Goal: Information Seeking & Learning: Learn about a topic

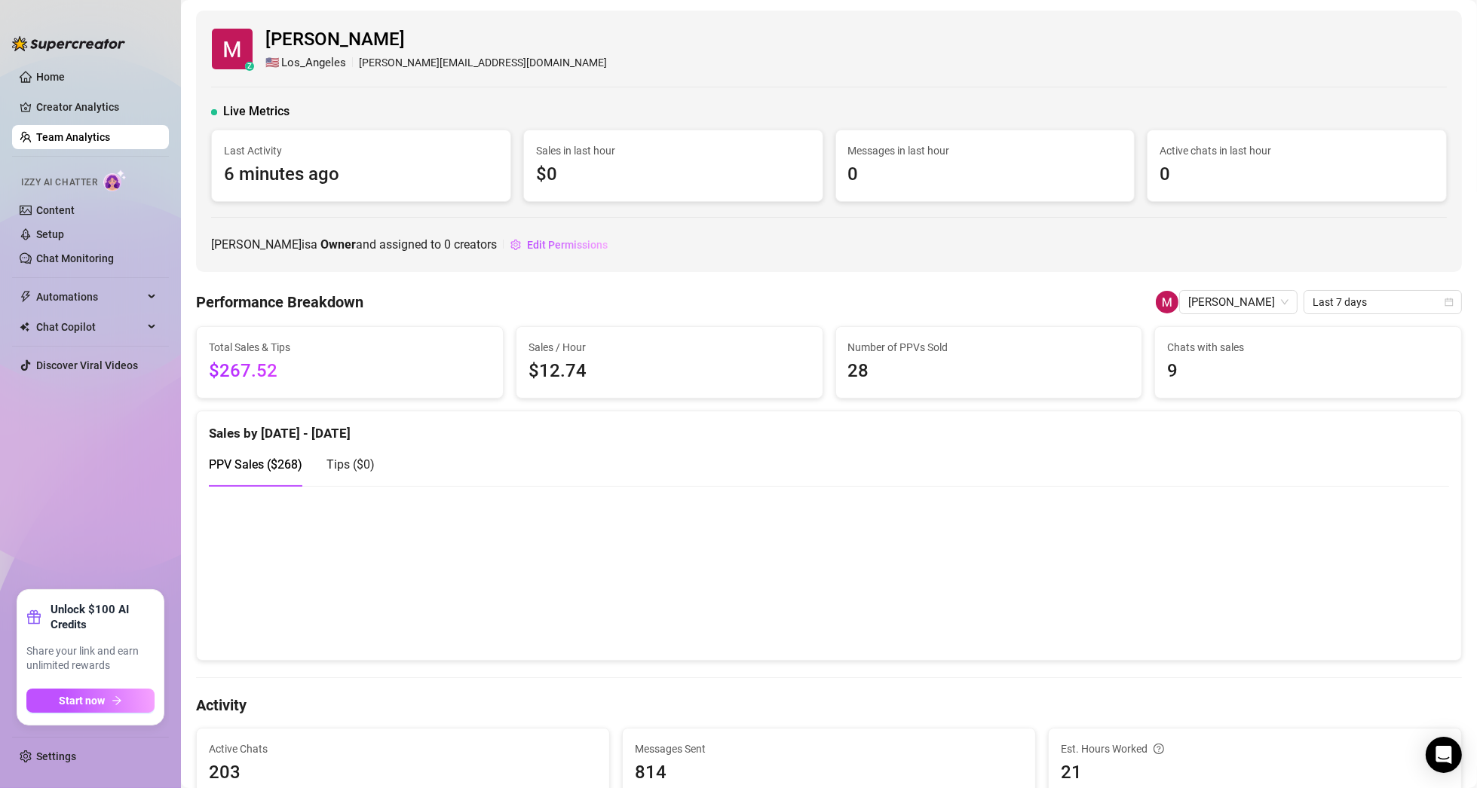
click at [87, 139] on link "Team Analytics" at bounding box center [73, 137] width 74 height 12
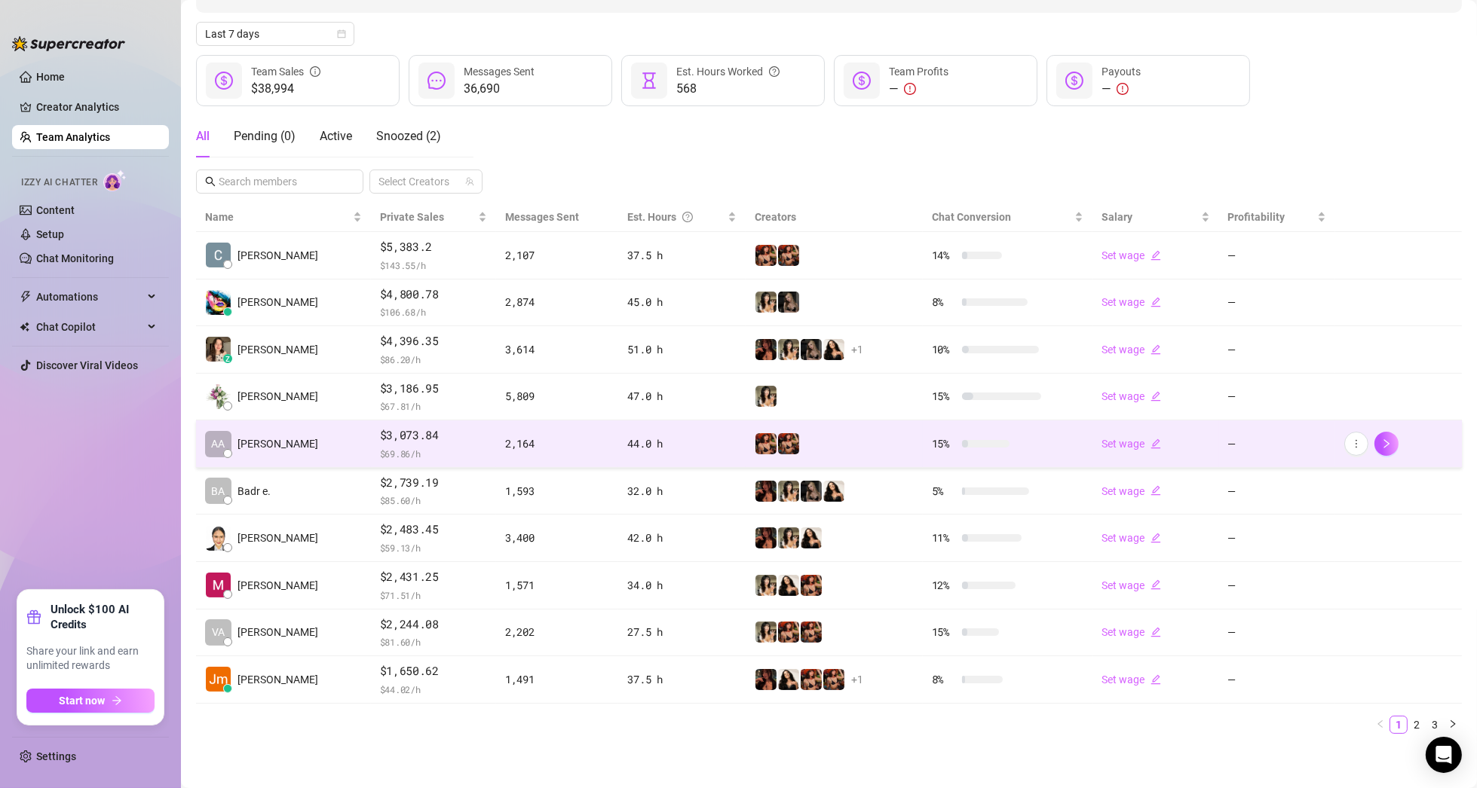
scroll to position [157, 0]
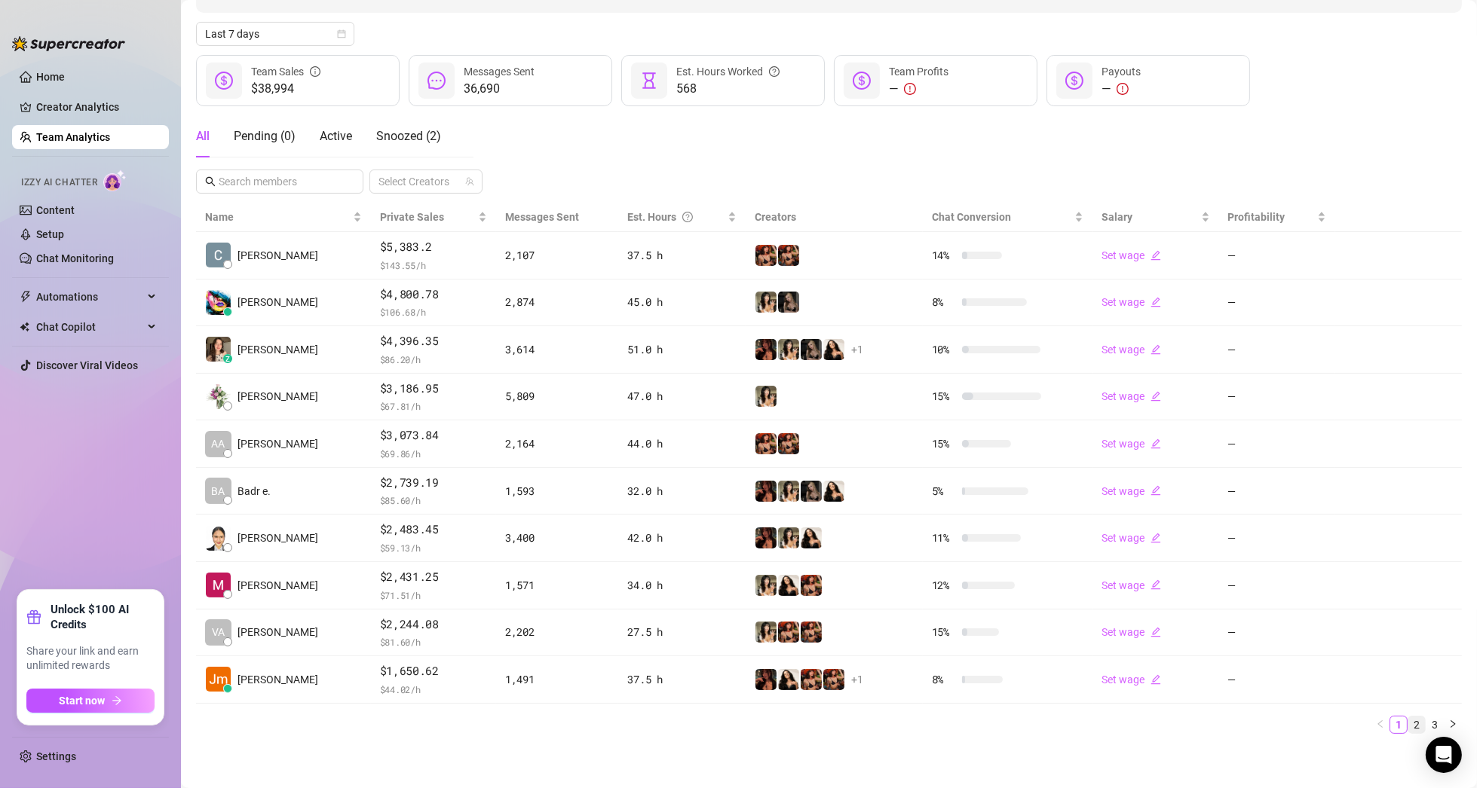
click at [1408, 722] on link "2" at bounding box center [1416, 725] width 17 height 17
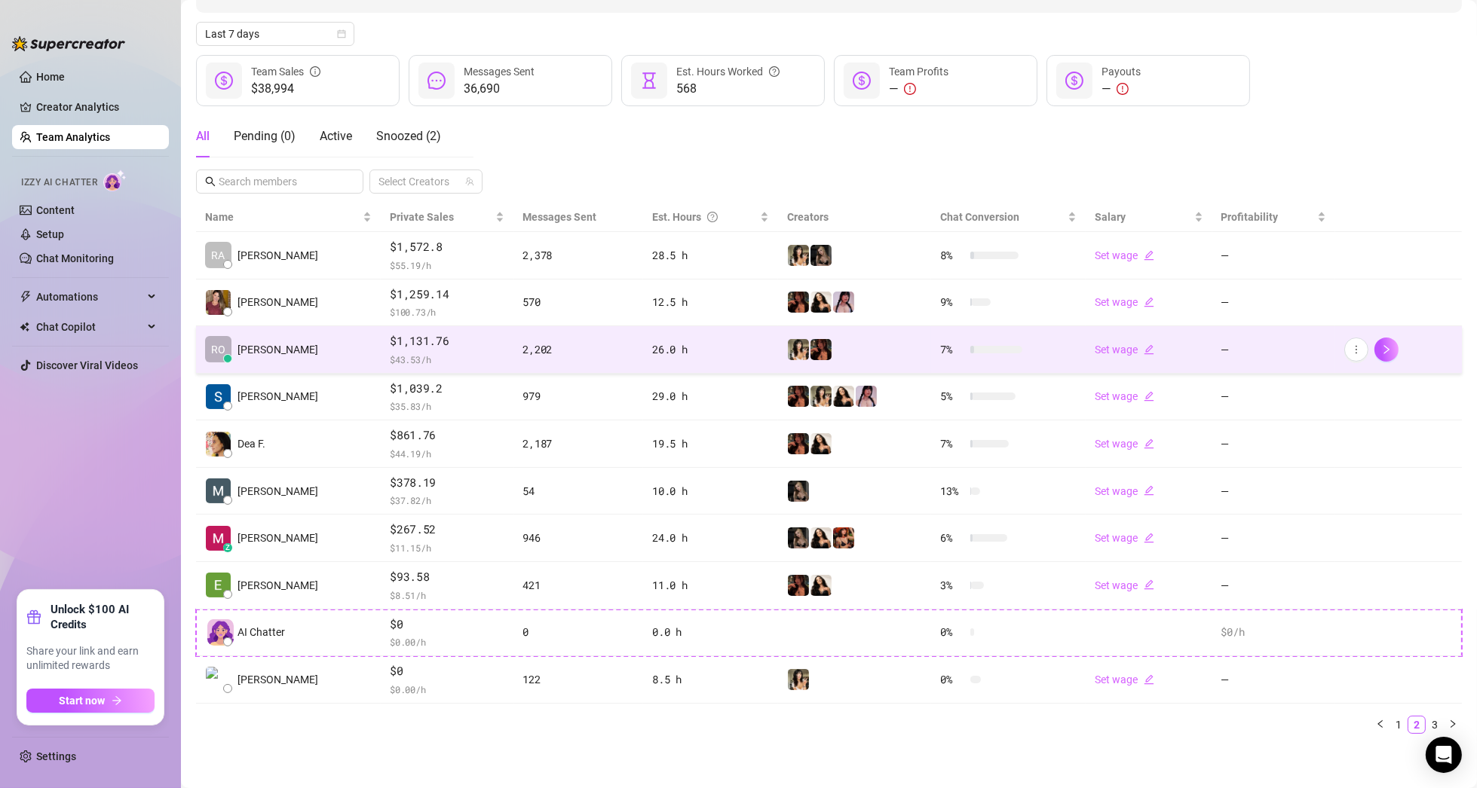
click at [305, 351] on td "RO [PERSON_NAME]" at bounding box center [288, 349] width 185 height 47
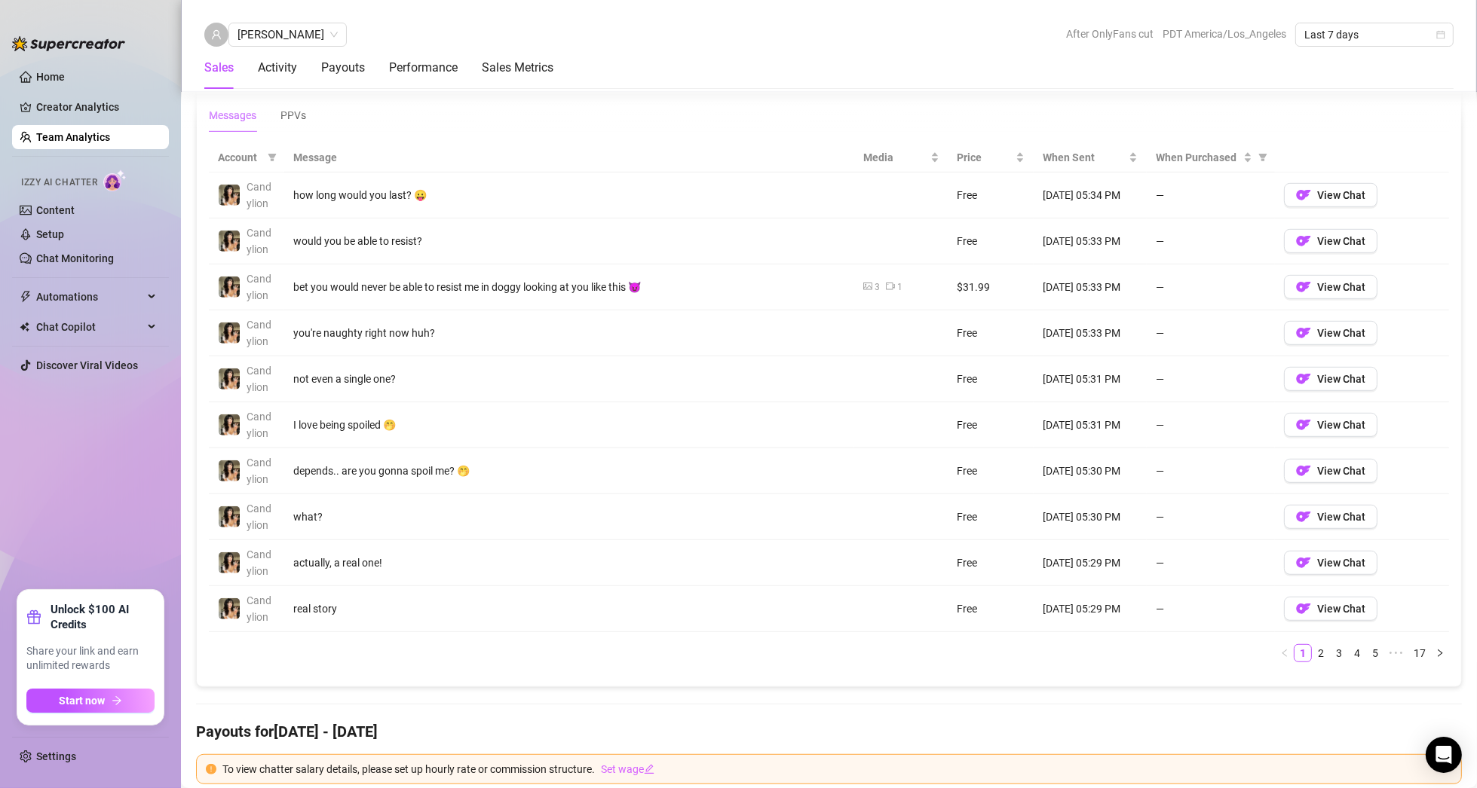
scroll to position [911, 0]
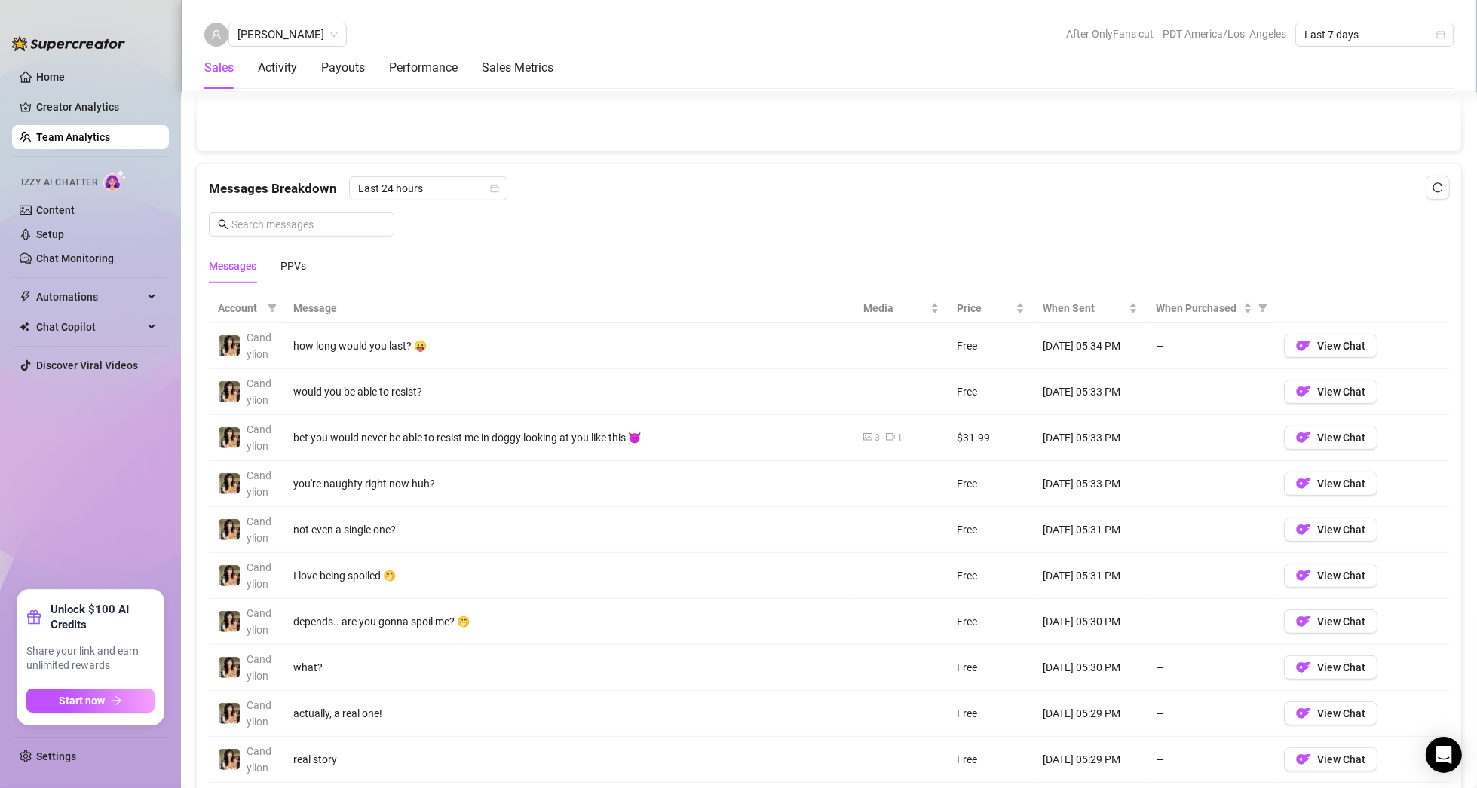
click at [73, 132] on link "Team Analytics" at bounding box center [73, 137] width 74 height 12
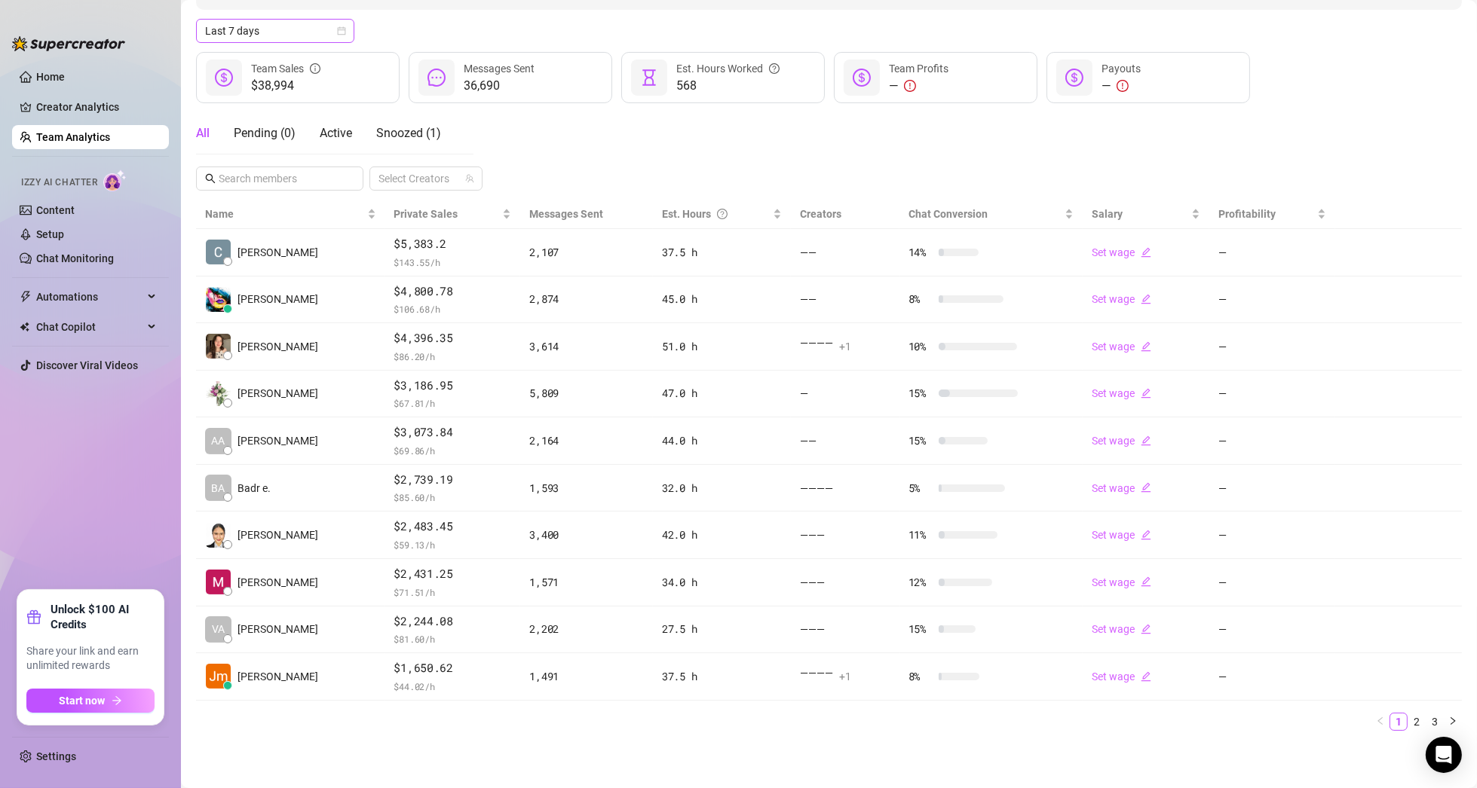
click at [260, 29] on span "Last 7 days" at bounding box center [275, 31] width 140 height 23
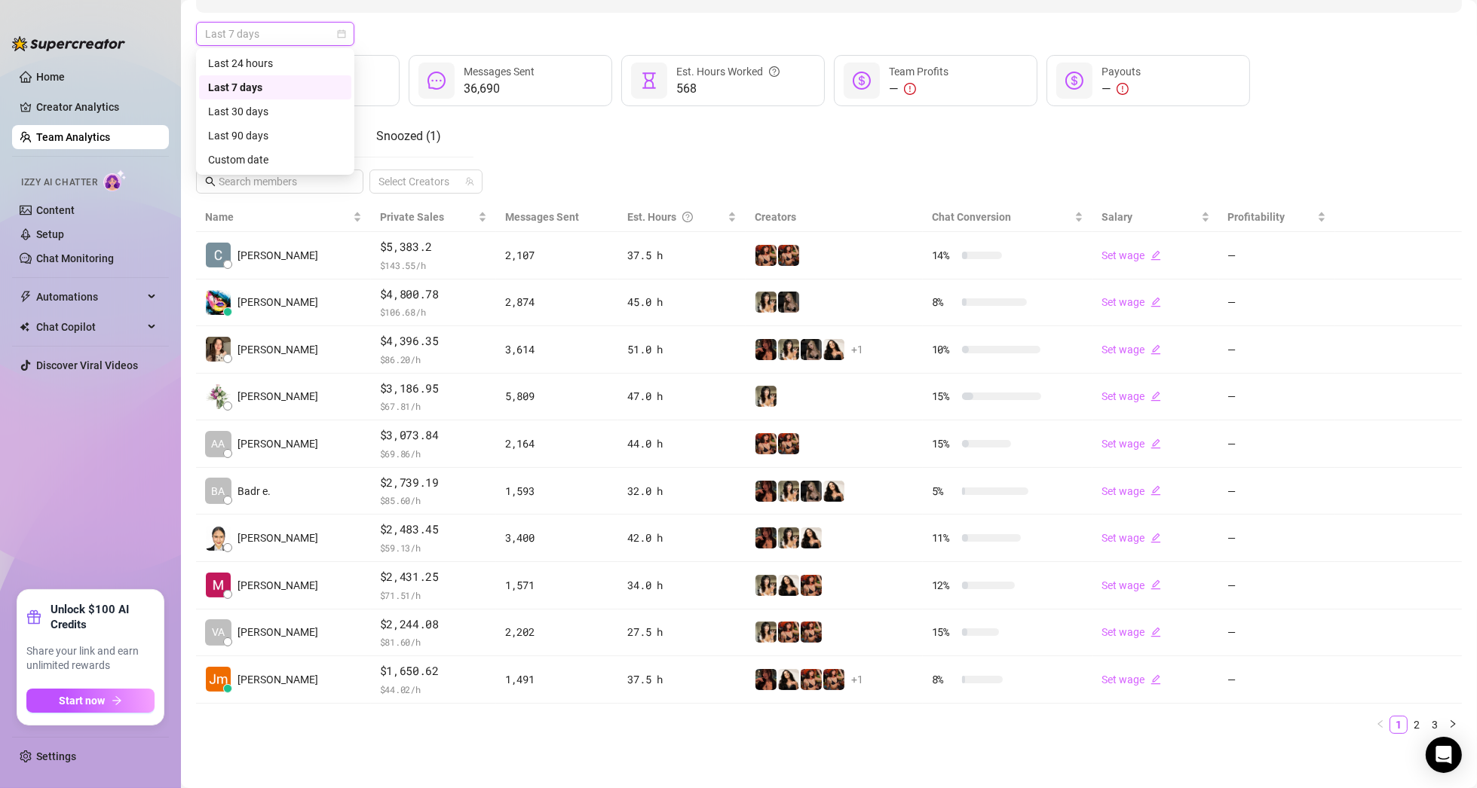
click at [260, 29] on span "Last 7 days" at bounding box center [275, 34] width 140 height 23
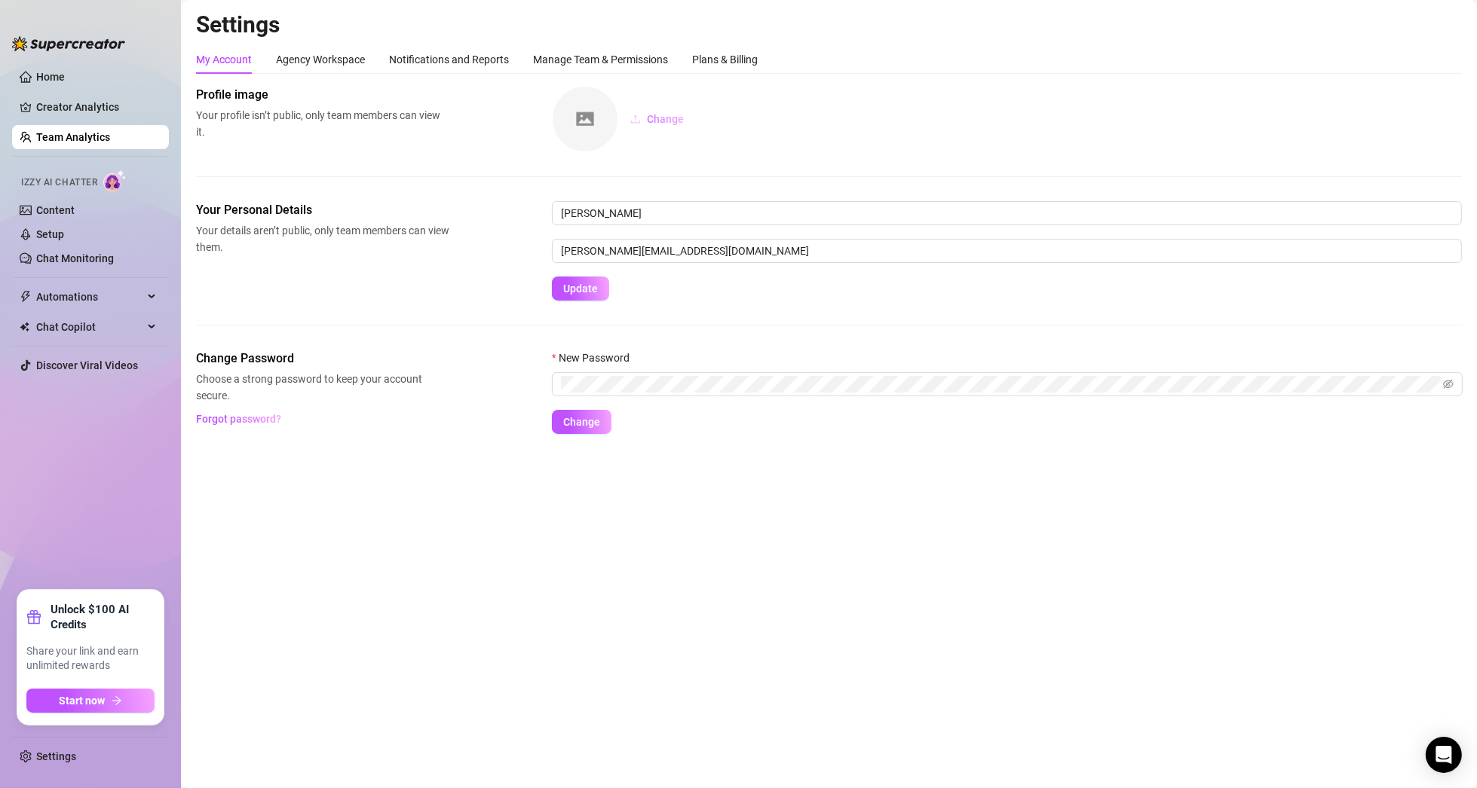
click at [644, 117] on button "Change" at bounding box center [657, 119] width 78 height 24
click at [665, 118] on span "Change" at bounding box center [665, 119] width 37 height 12
click at [575, 126] on img at bounding box center [585, 119] width 65 height 65
click at [647, 115] on span "Change" at bounding box center [665, 119] width 37 height 12
click at [81, 140] on link "Team Analytics" at bounding box center [73, 137] width 74 height 12
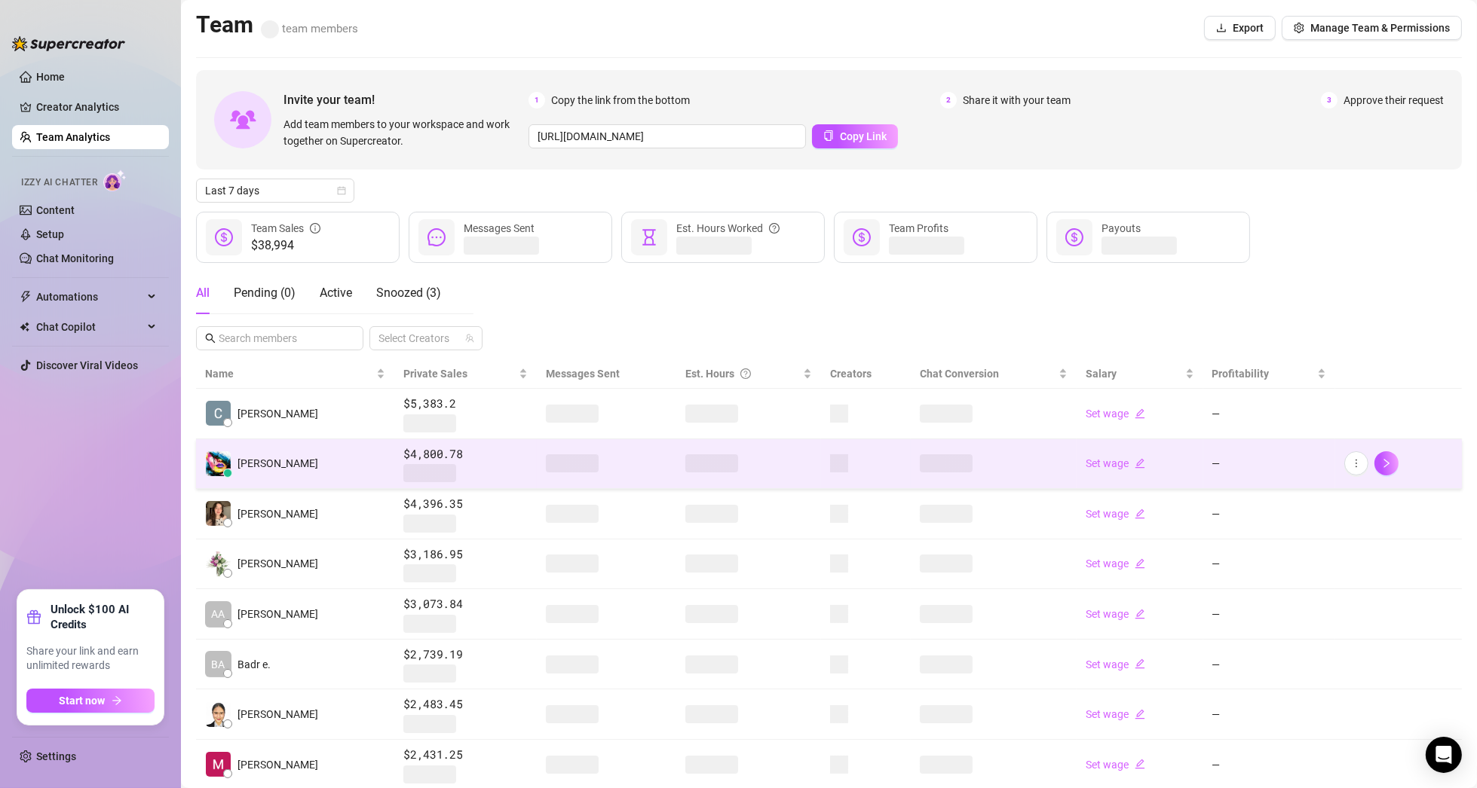
click at [309, 460] on td "[PERSON_NAME]" at bounding box center [295, 464] width 198 height 51
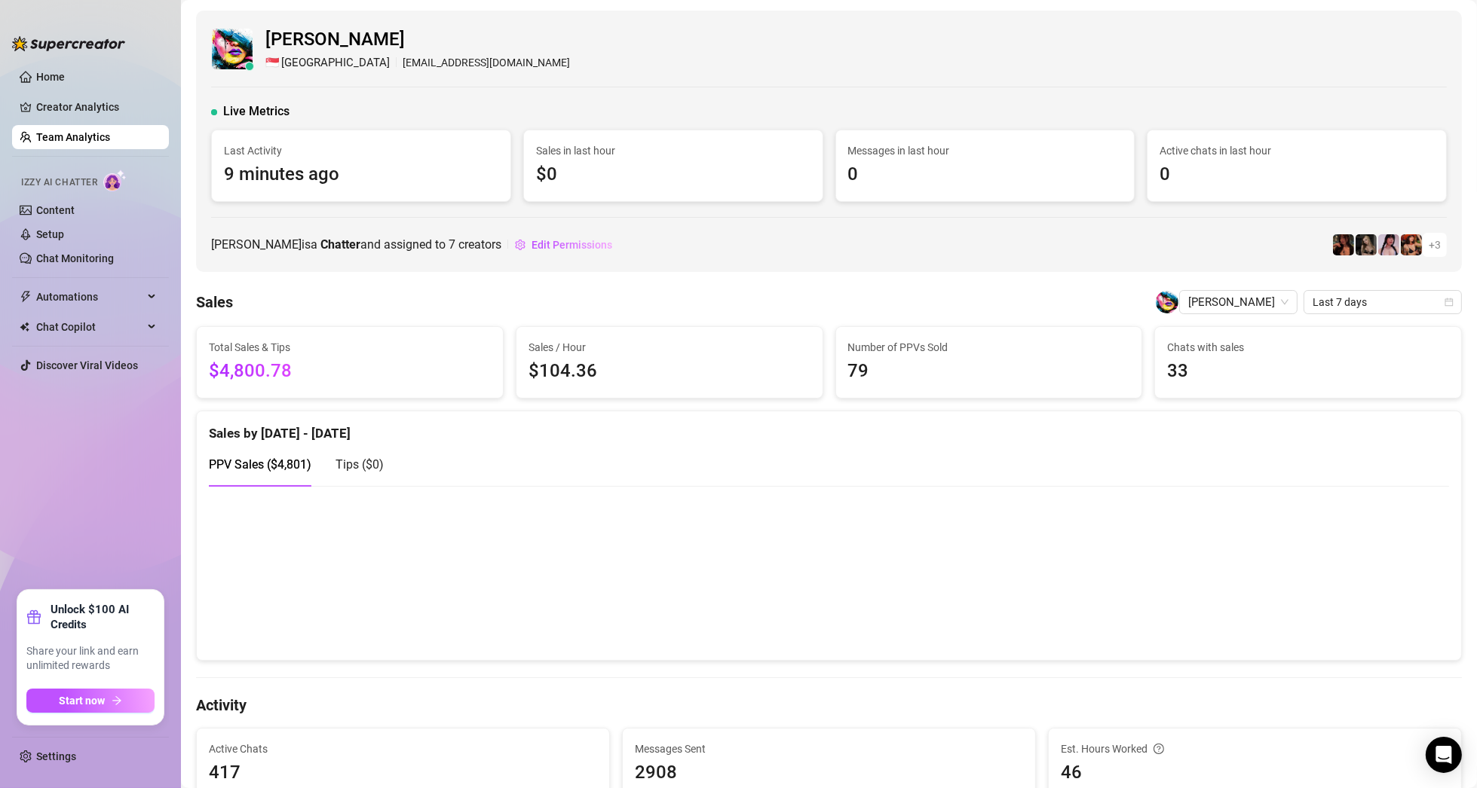
click at [110, 135] on link "Team Analytics" at bounding box center [73, 137] width 74 height 12
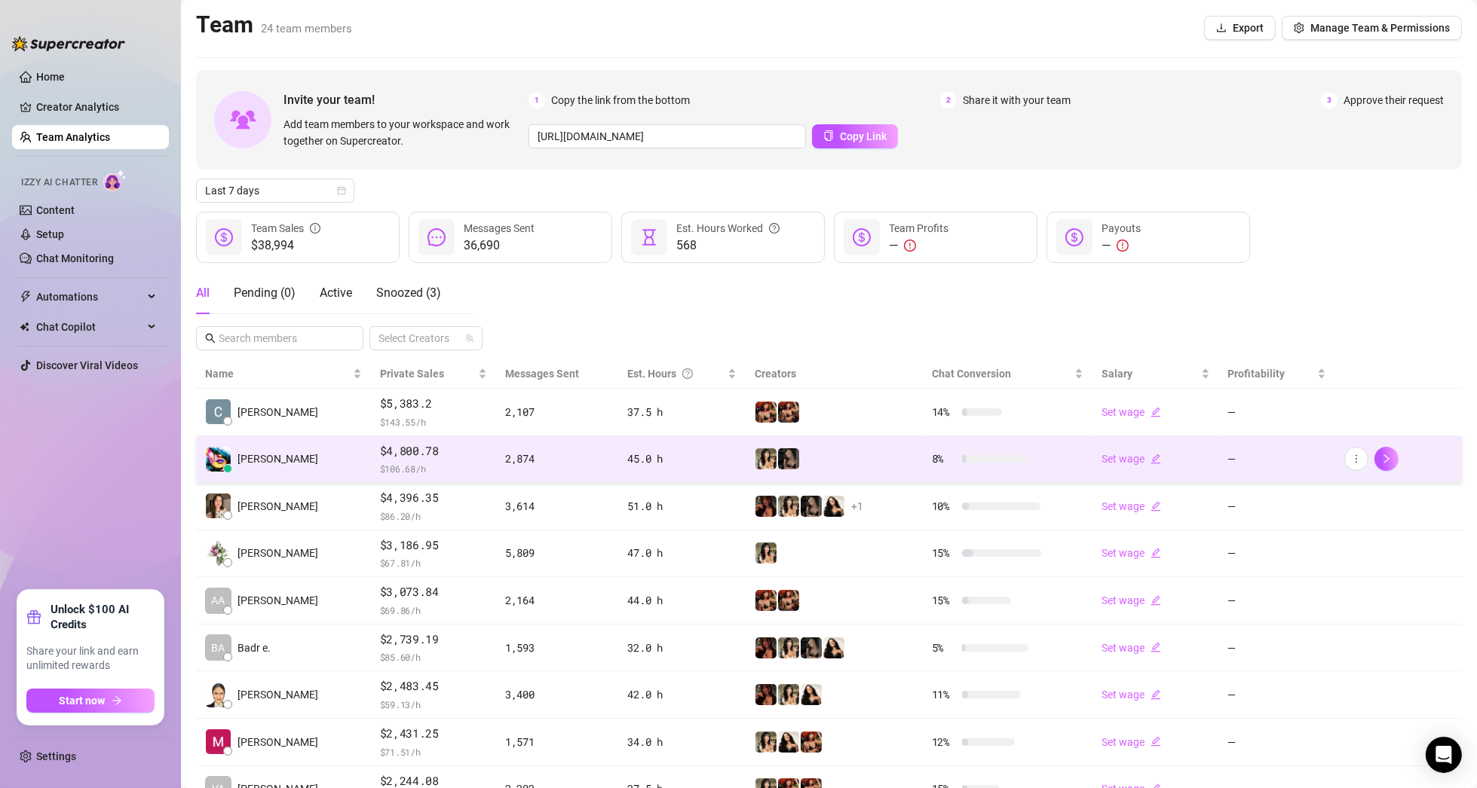
click at [289, 453] on td "[PERSON_NAME]" at bounding box center [283, 459] width 175 height 47
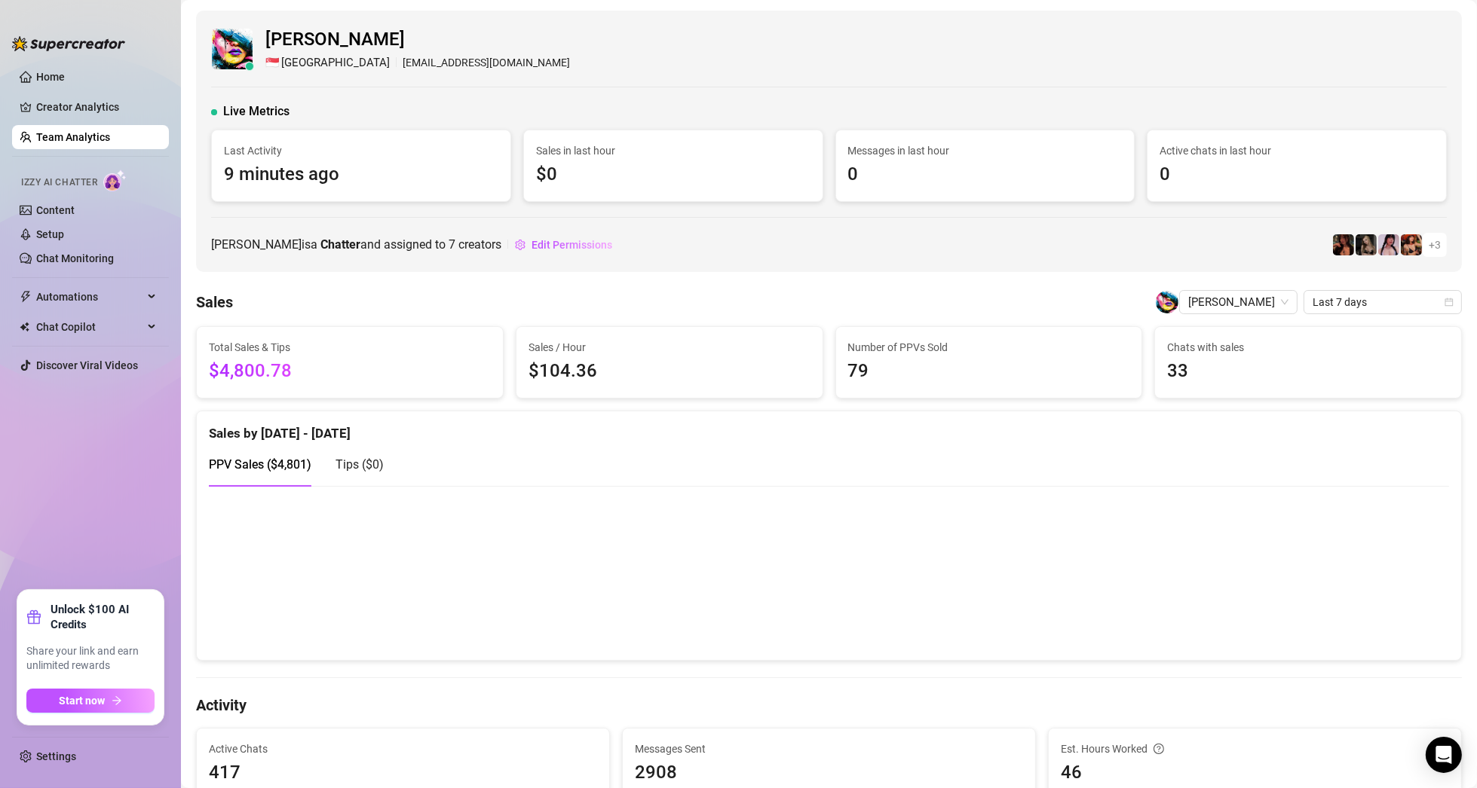
click at [289, 170] on span "9 minutes ago" at bounding box center [361, 175] width 274 height 29
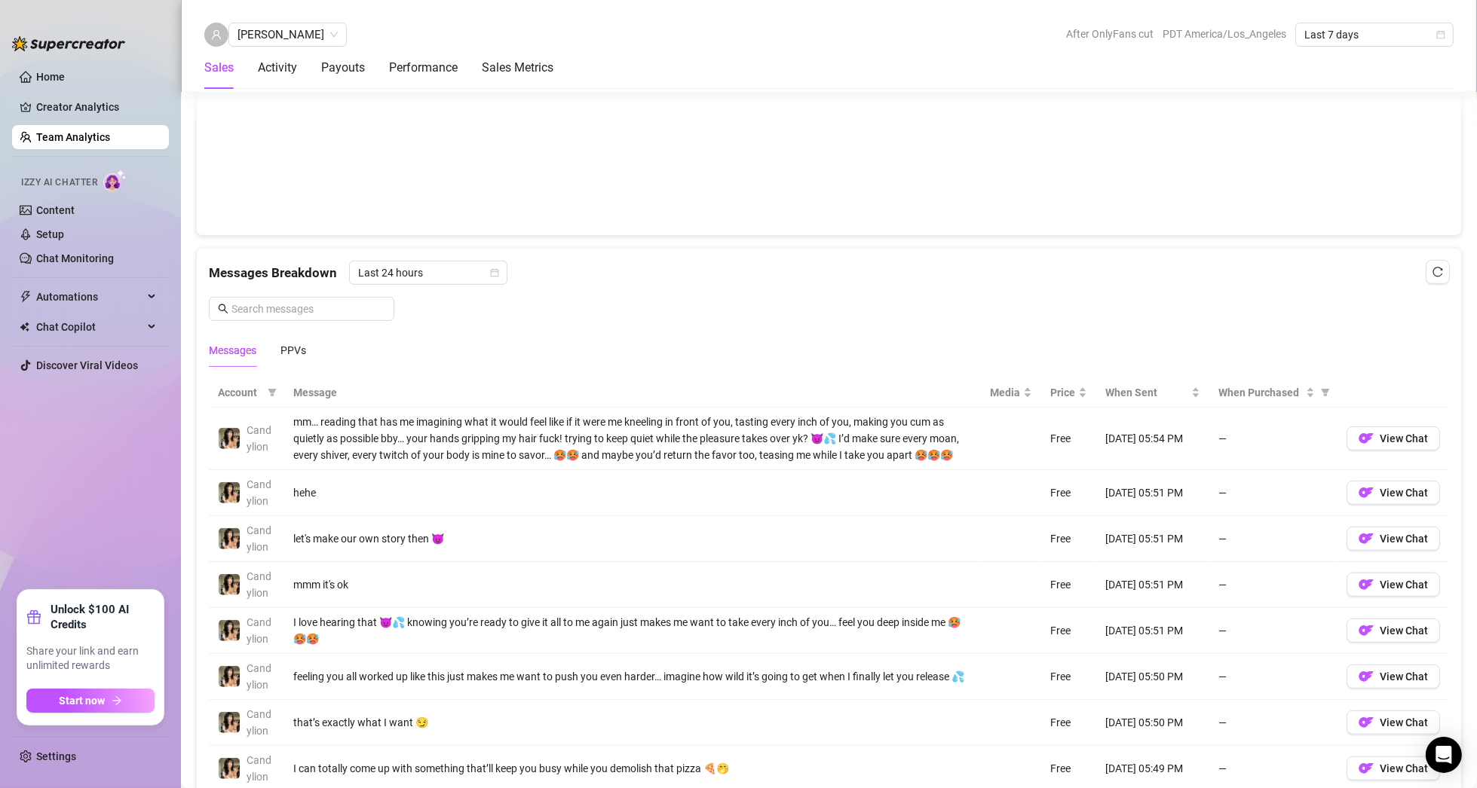
scroll to position [905, 0]
